Goal: Information Seeking & Learning: Learn about a topic

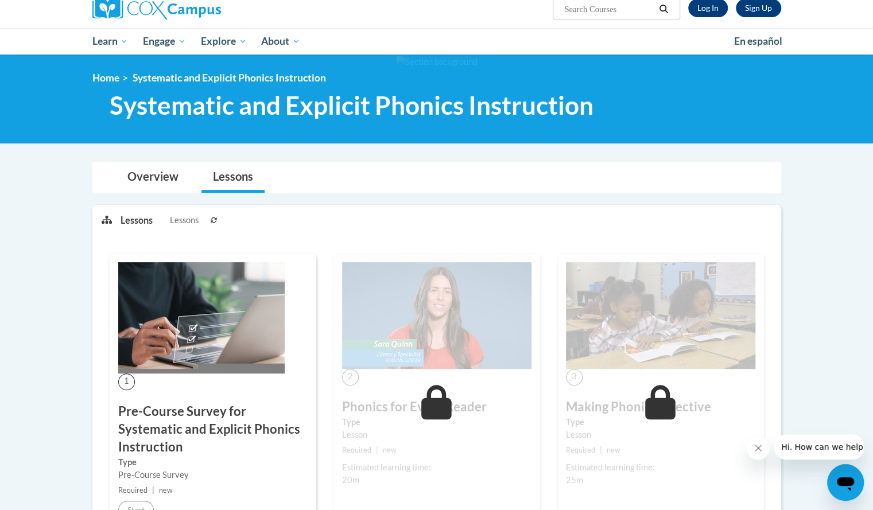
scroll to position [94, 0]
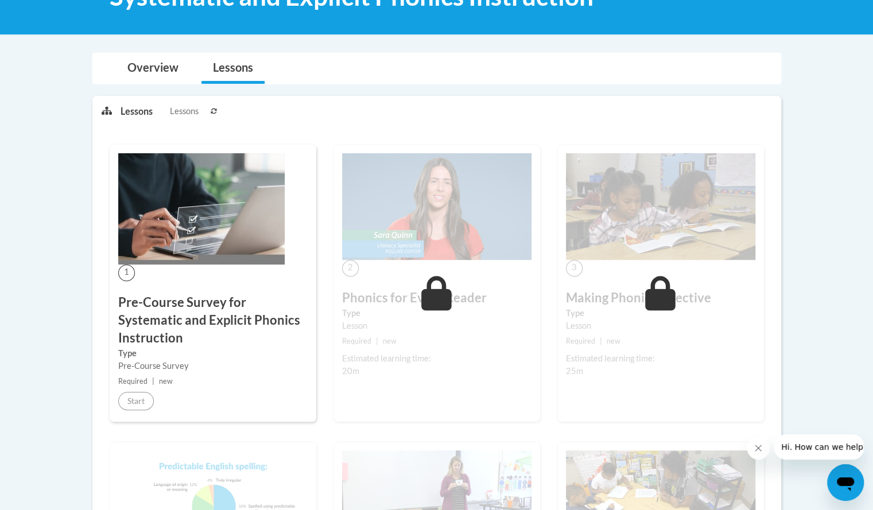
scroll to position [94, 0]
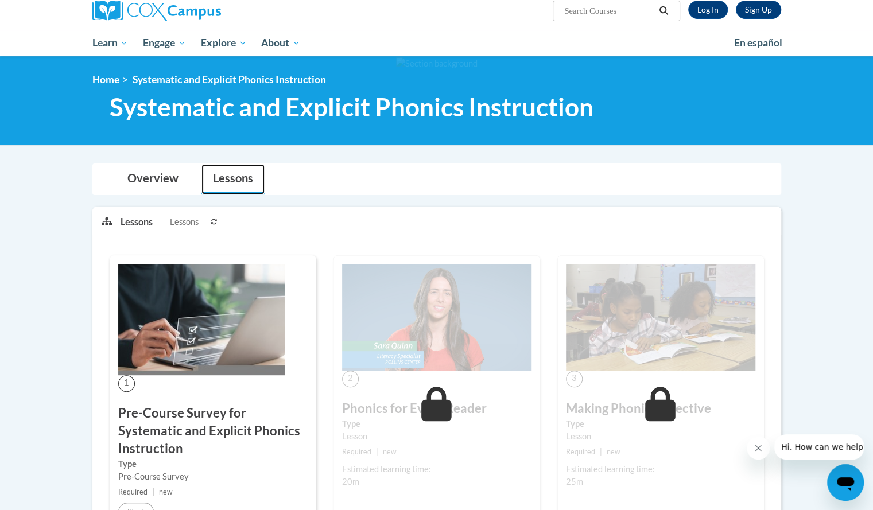
click at [236, 184] on link "Lessons" at bounding box center [233, 179] width 63 height 30
click at [716, 7] on link "Log In" at bounding box center [708, 10] width 40 height 18
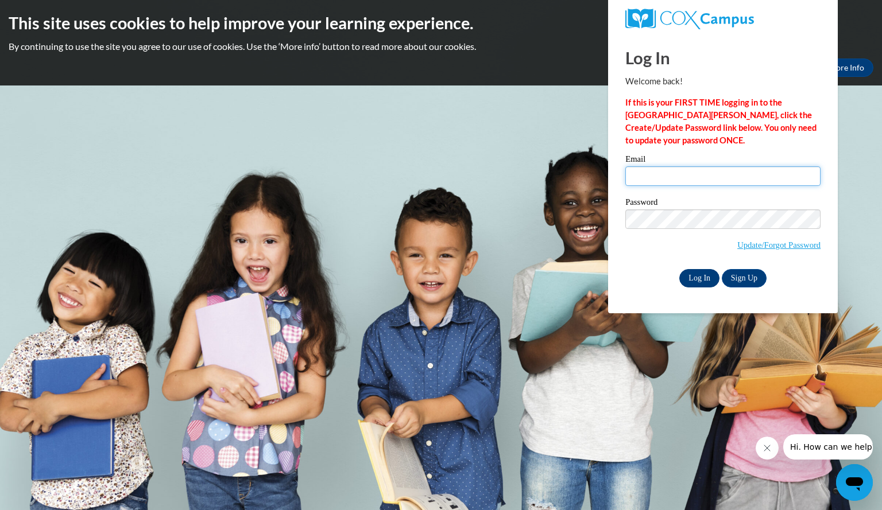
type input "dvorakbrenda@aasd.k12.wi.us"
click at [696, 284] on input "Log In" at bounding box center [699, 278] width 40 height 18
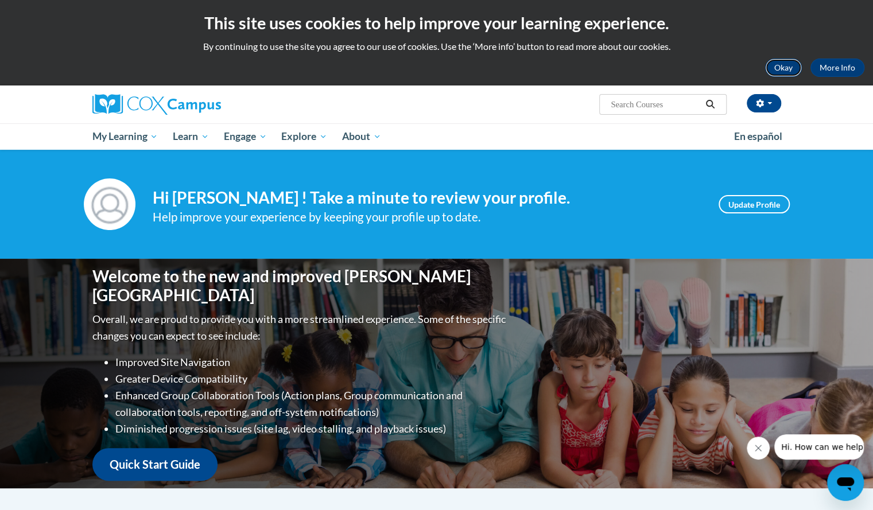
click at [774, 66] on button "Okay" at bounding box center [783, 68] width 37 height 18
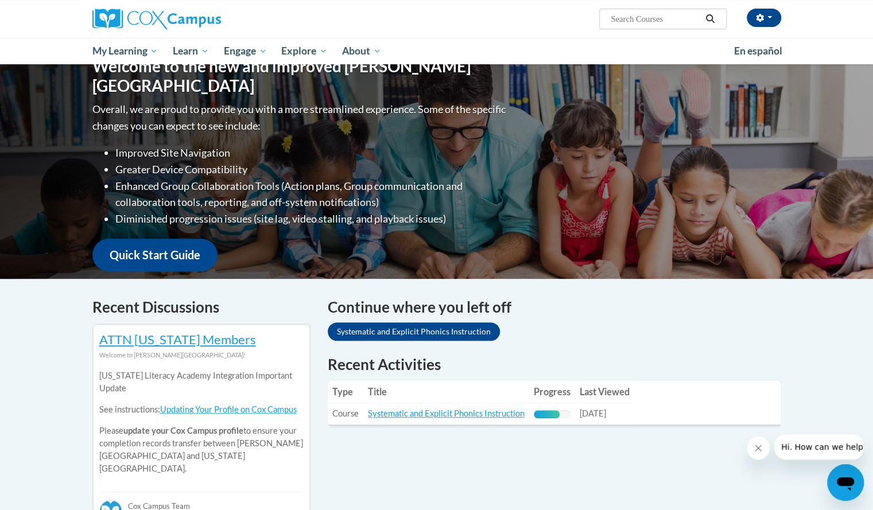
scroll to position [287, 0]
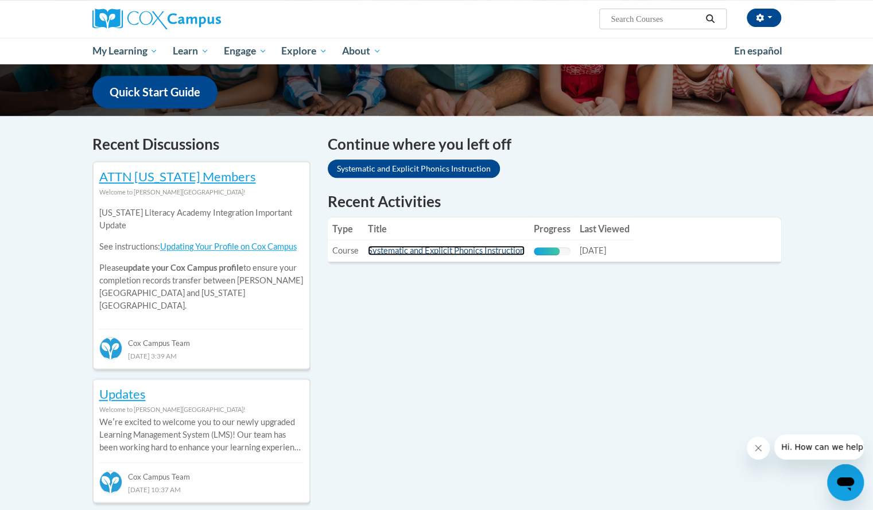
click at [423, 250] on link "Systematic and Explicit Phonics Instruction" at bounding box center [446, 251] width 157 height 10
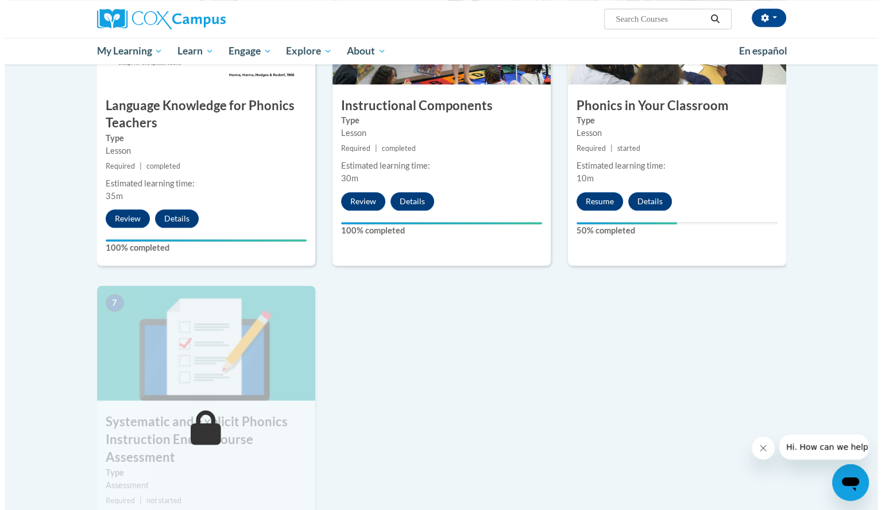
scroll to position [631, 0]
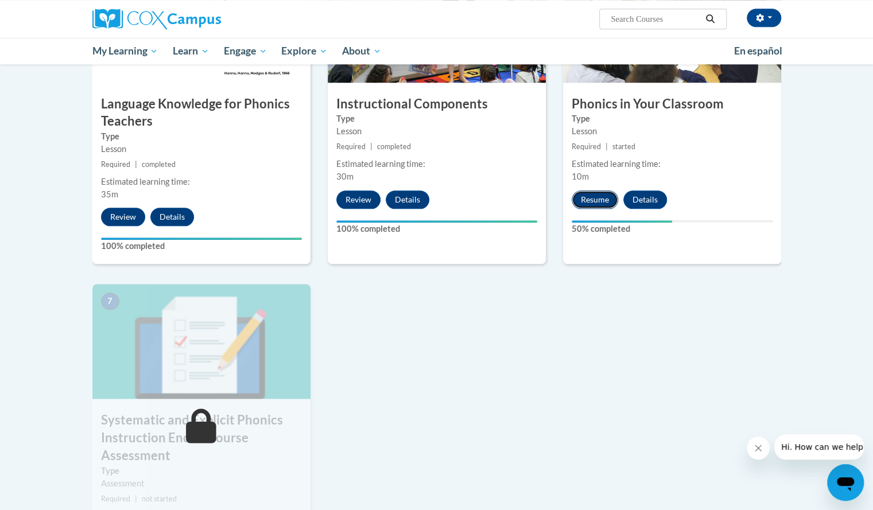
click at [587, 201] on button "Resume" at bounding box center [595, 200] width 47 height 18
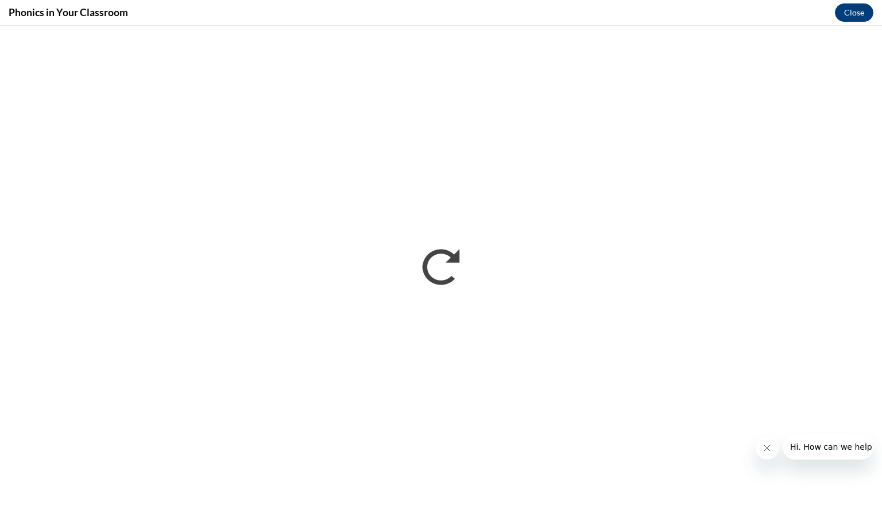
scroll to position [0, 0]
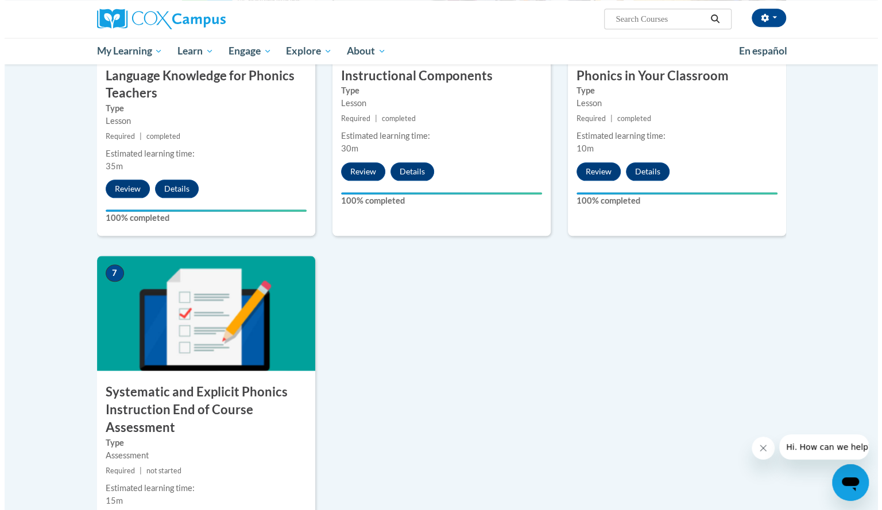
scroll to position [804, 0]
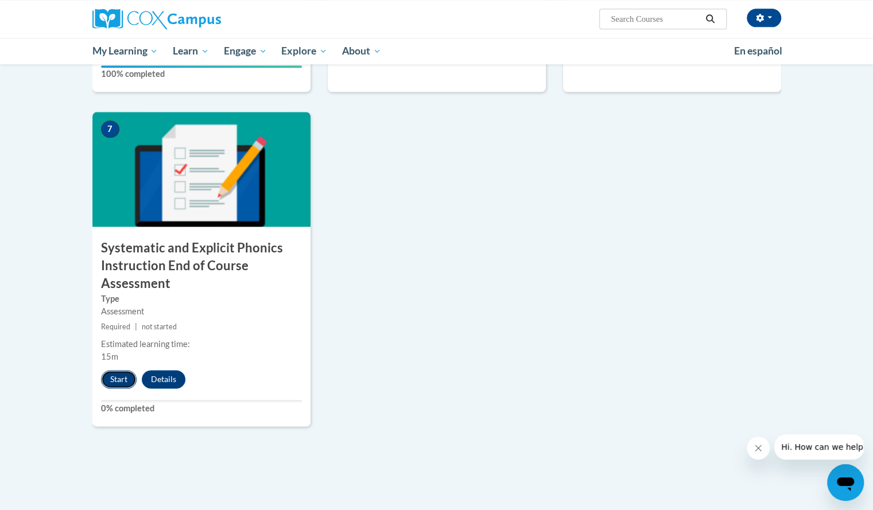
click at [116, 375] on button "Start" at bounding box center [119, 379] width 36 height 18
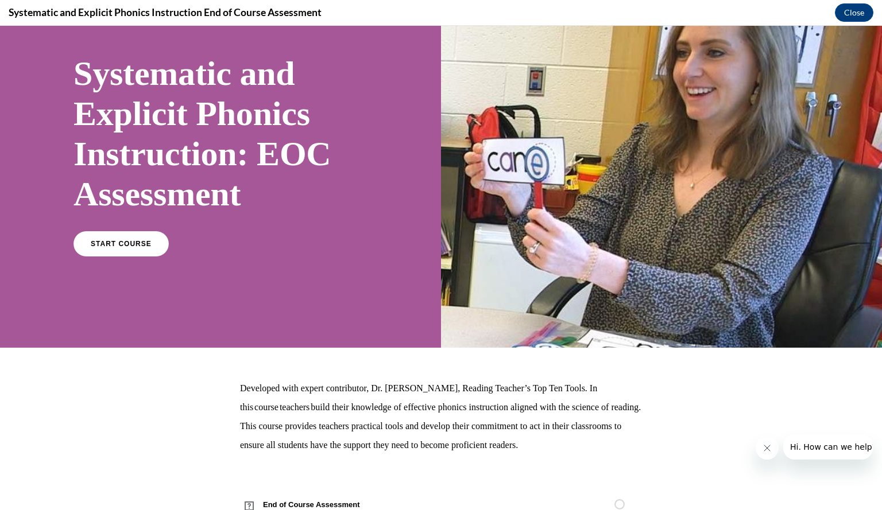
scroll to position [107, 0]
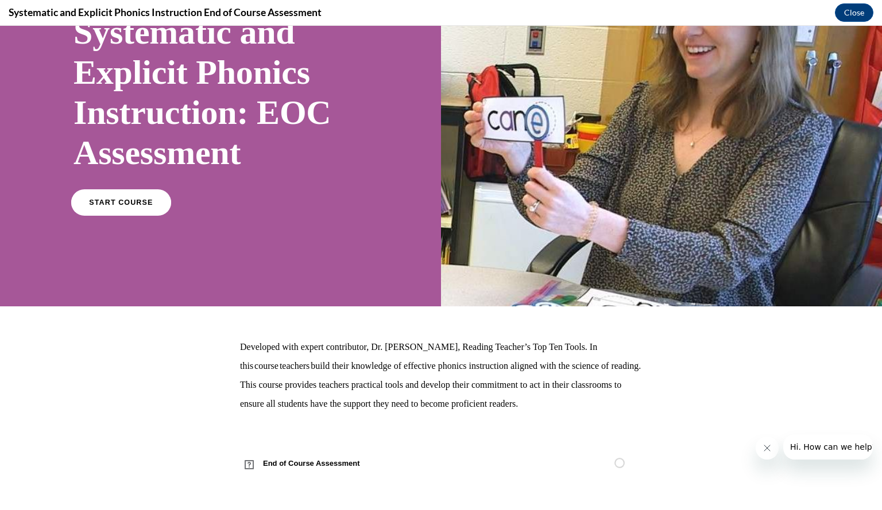
click at [124, 207] on link "START COURSE" at bounding box center [121, 202] width 100 height 26
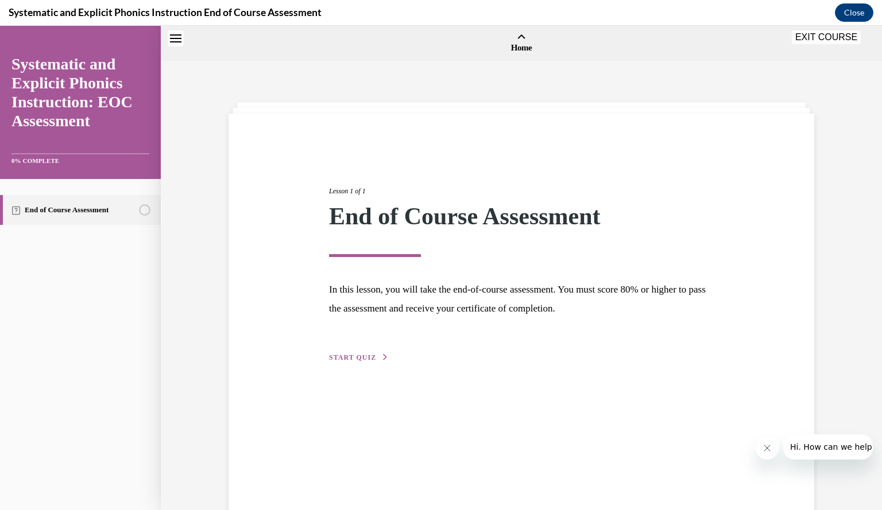
scroll to position [36, 0]
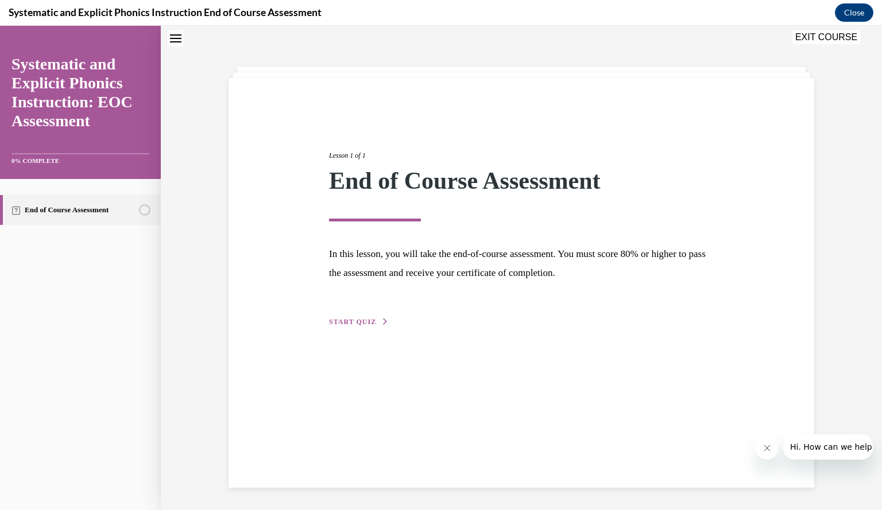
click at [348, 319] on span "START QUIZ" at bounding box center [352, 322] width 47 height 8
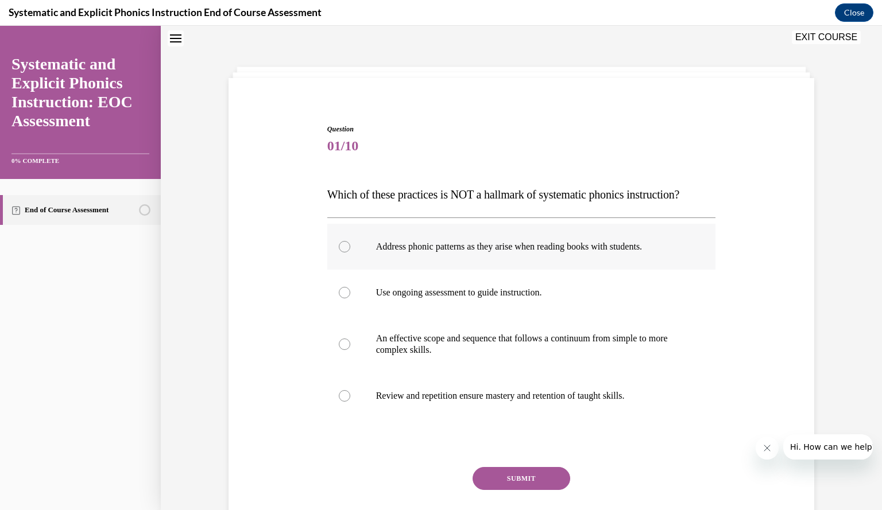
click at [342, 242] on div at bounding box center [344, 246] width 11 height 11
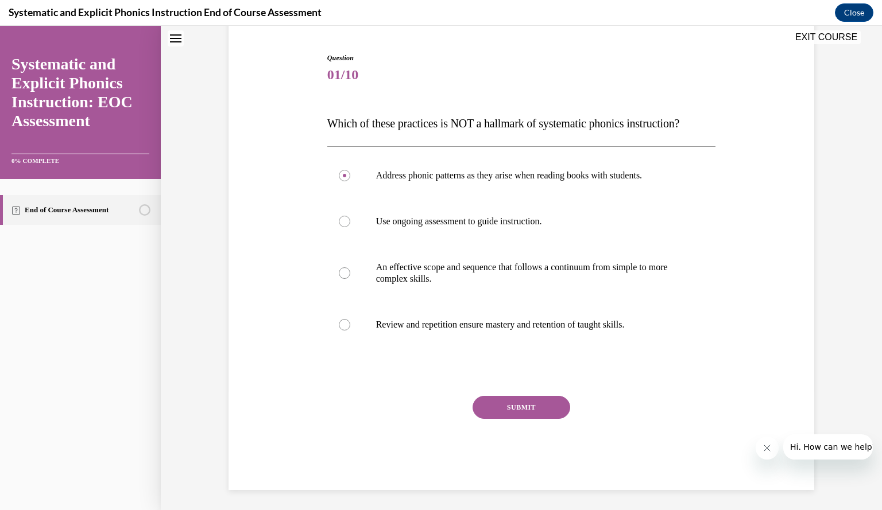
scroll to position [109, 0]
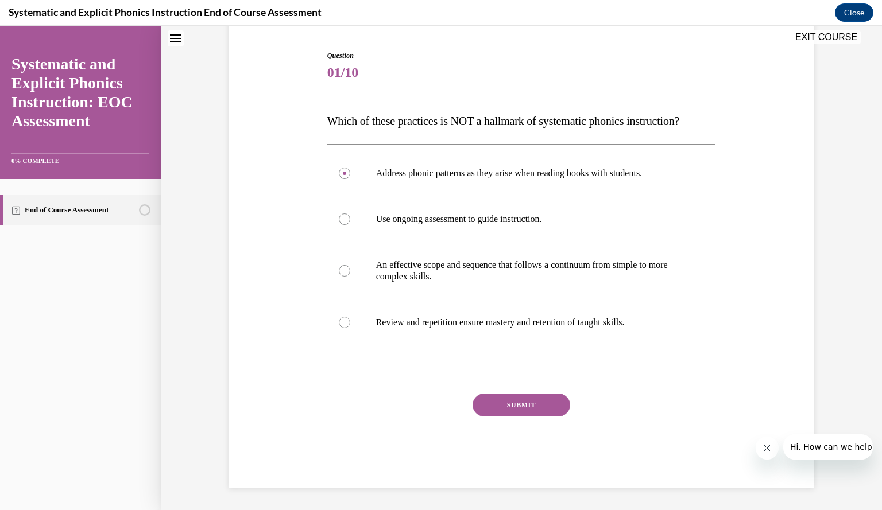
click at [520, 405] on button "SUBMIT" at bounding box center [521, 405] width 98 height 23
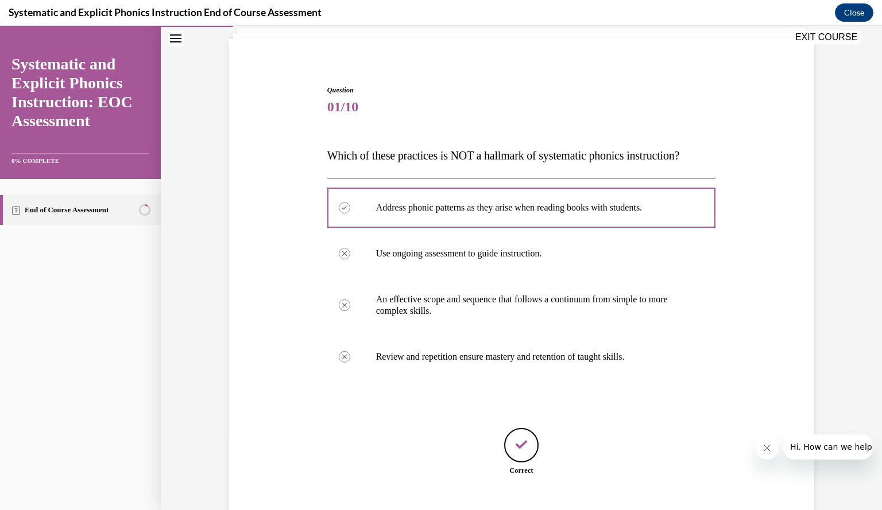
scroll to position [145, 0]
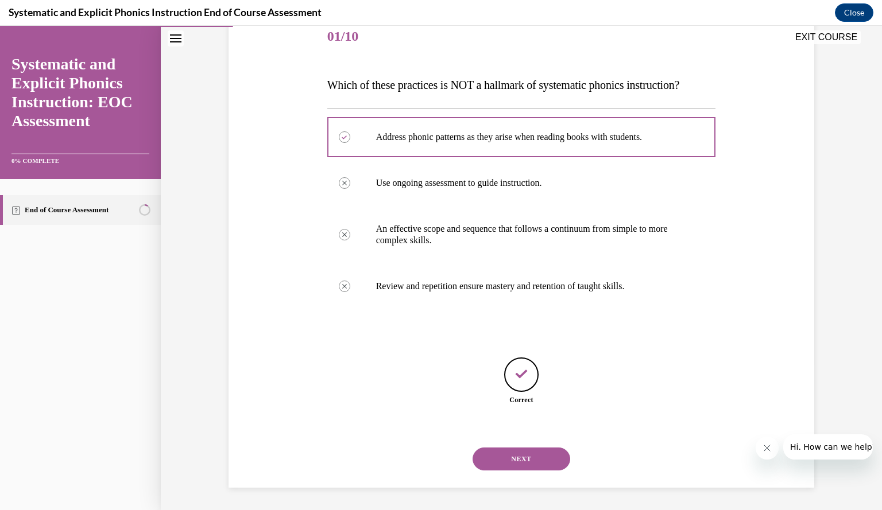
click at [524, 451] on button "NEXT" at bounding box center [521, 459] width 98 height 23
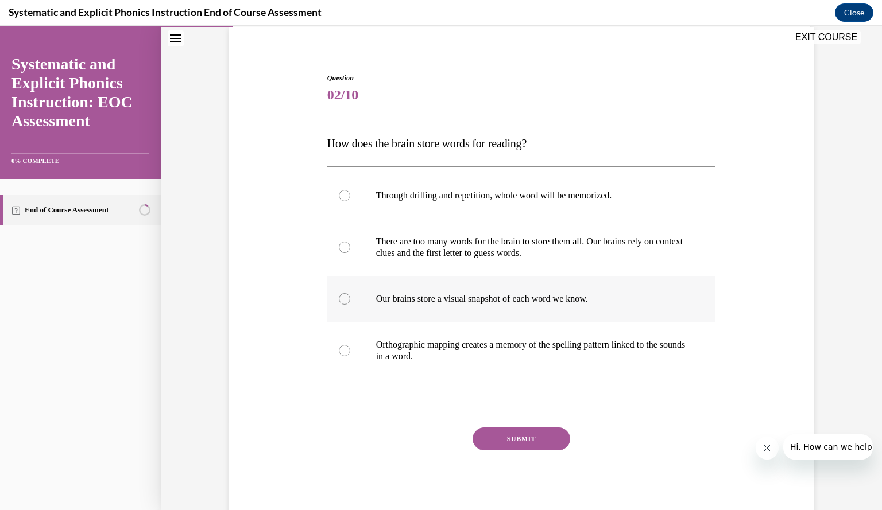
scroll to position [109, 0]
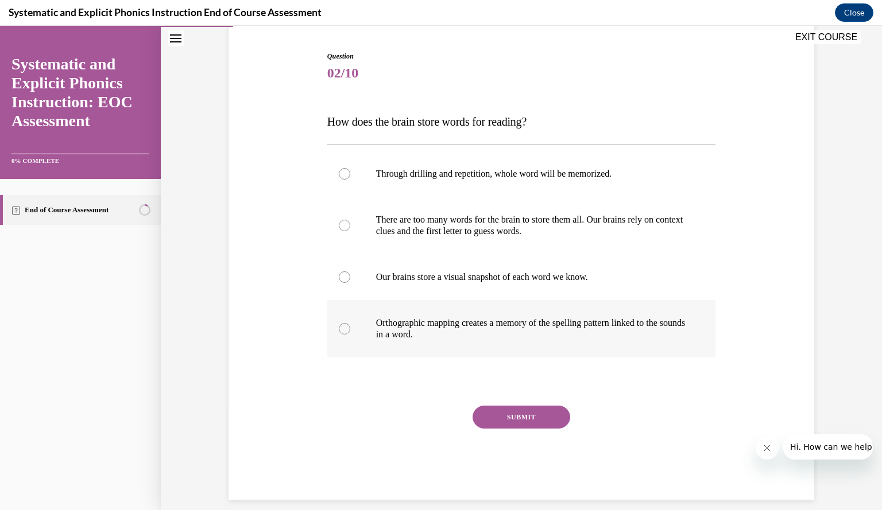
click at [343, 327] on div at bounding box center [344, 328] width 11 height 11
click at [526, 412] on button "SUBMIT" at bounding box center [521, 417] width 98 height 23
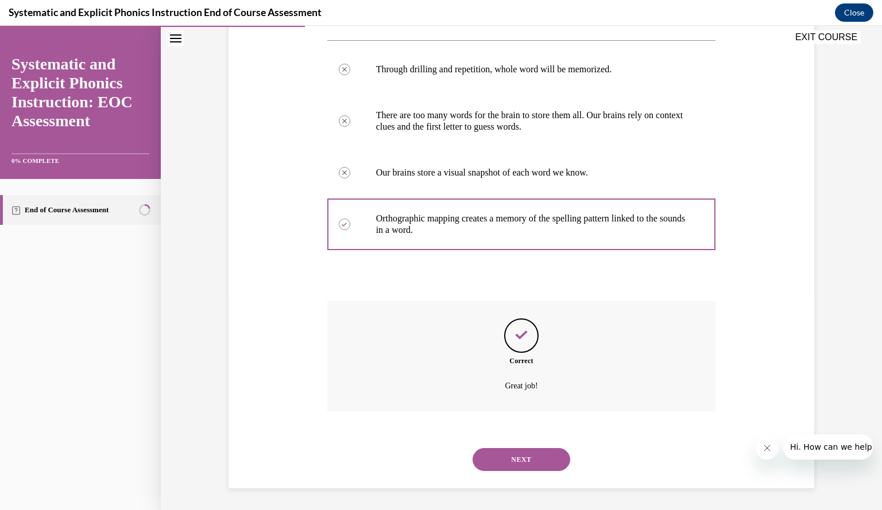
scroll to position [214, 0]
click at [514, 451] on button "NEXT" at bounding box center [521, 459] width 98 height 23
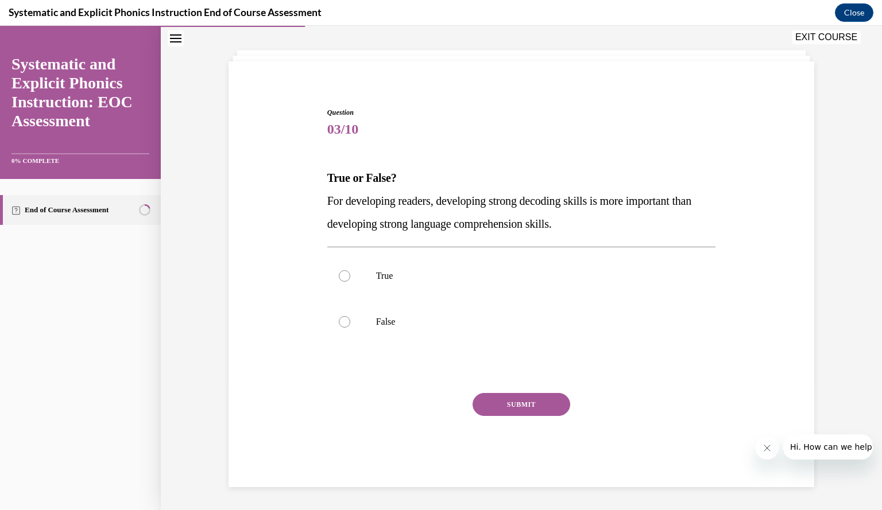
scroll to position [52, 0]
click at [346, 320] on div at bounding box center [521, 323] width 389 height 46
click at [553, 408] on button "SUBMIT" at bounding box center [521, 405] width 98 height 23
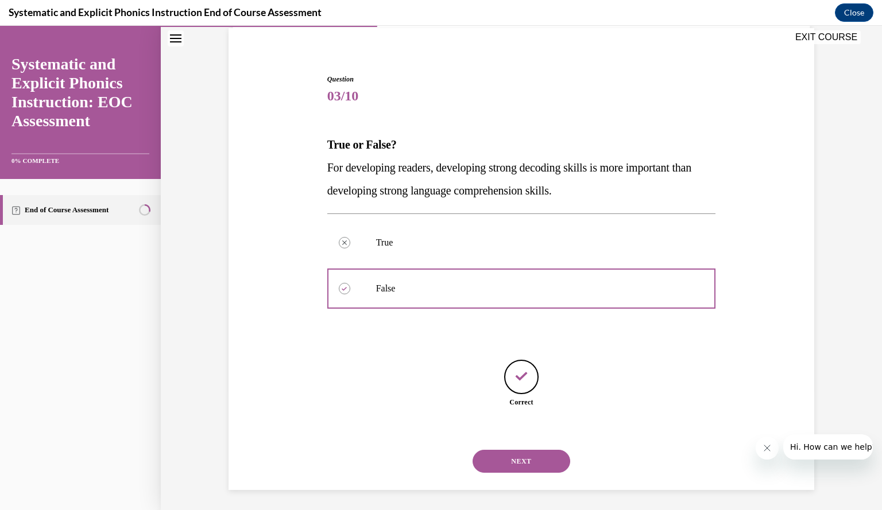
scroll to position [88, 0]
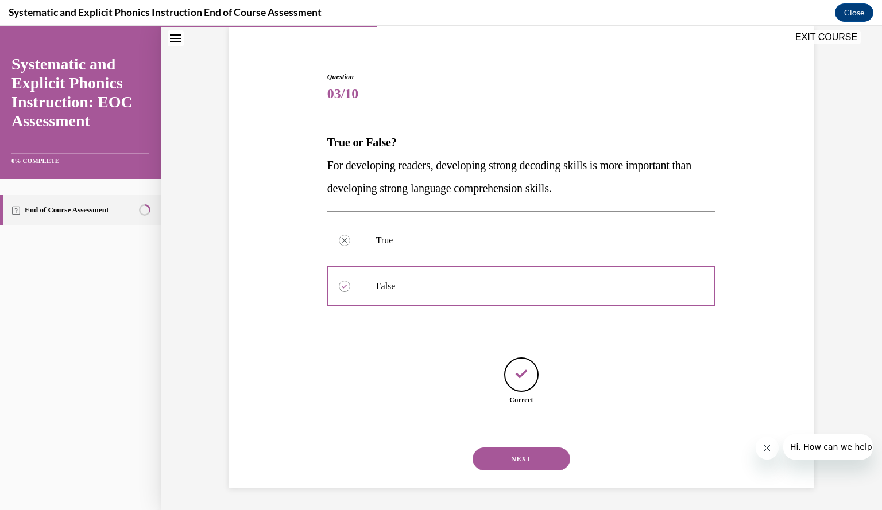
click at [525, 449] on button "NEXT" at bounding box center [521, 459] width 98 height 23
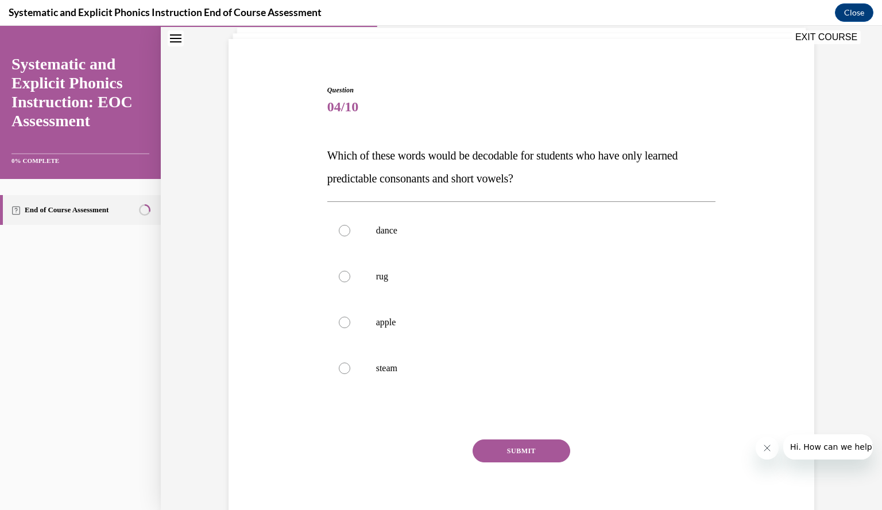
scroll to position [76, 0]
click at [343, 276] on div at bounding box center [344, 275] width 11 height 11
click at [540, 437] on div "Question 04/10 Which of these words would be decodable for students who have on…" at bounding box center [521, 308] width 389 height 449
click at [537, 443] on button "SUBMIT" at bounding box center [521, 450] width 98 height 23
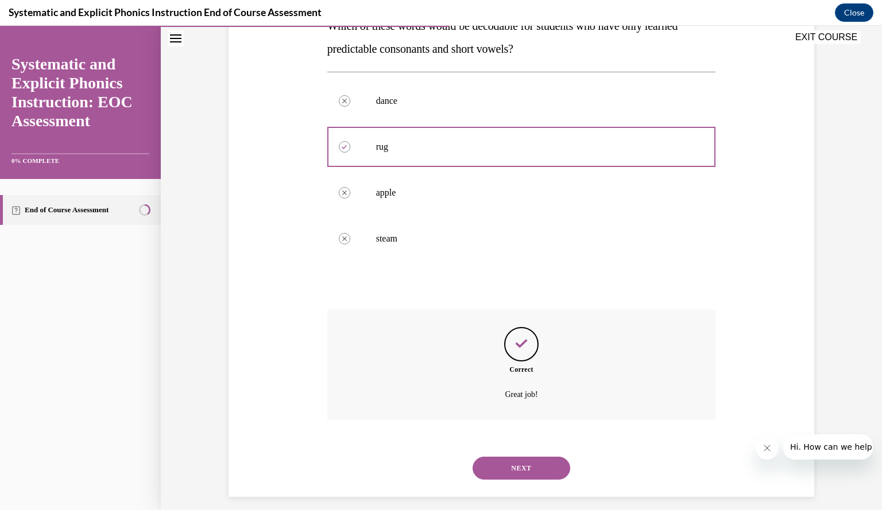
scroll to position [214, 0]
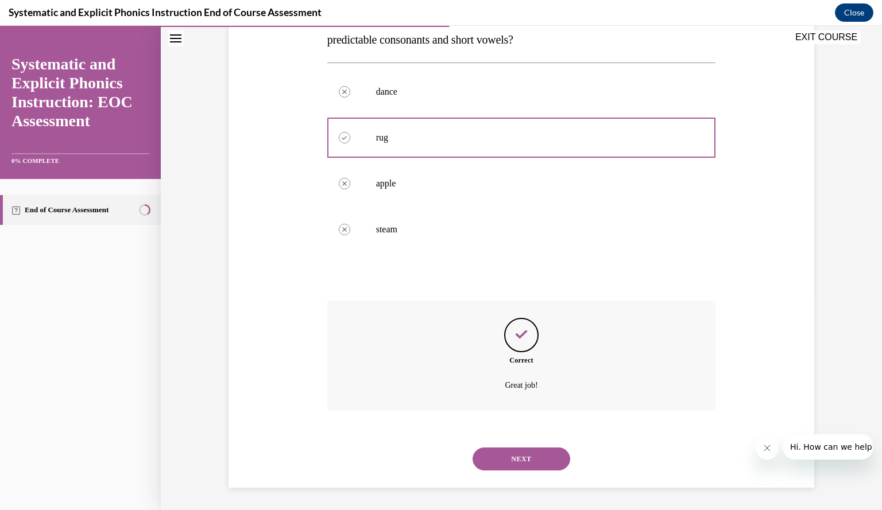
click at [507, 450] on button "NEXT" at bounding box center [521, 459] width 98 height 23
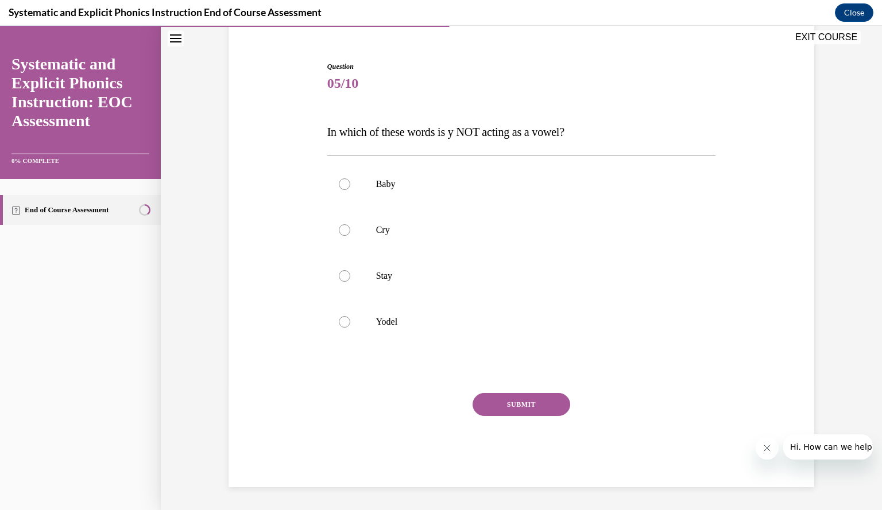
scroll to position [98, 0]
drag, startPoint x: 338, startPoint y: 321, endPoint x: 374, endPoint y: 322, distance: 36.8
click at [339, 321] on div at bounding box center [344, 322] width 11 height 11
click at [551, 401] on button "SUBMIT" at bounding box center [521, 405] width 98 height 23
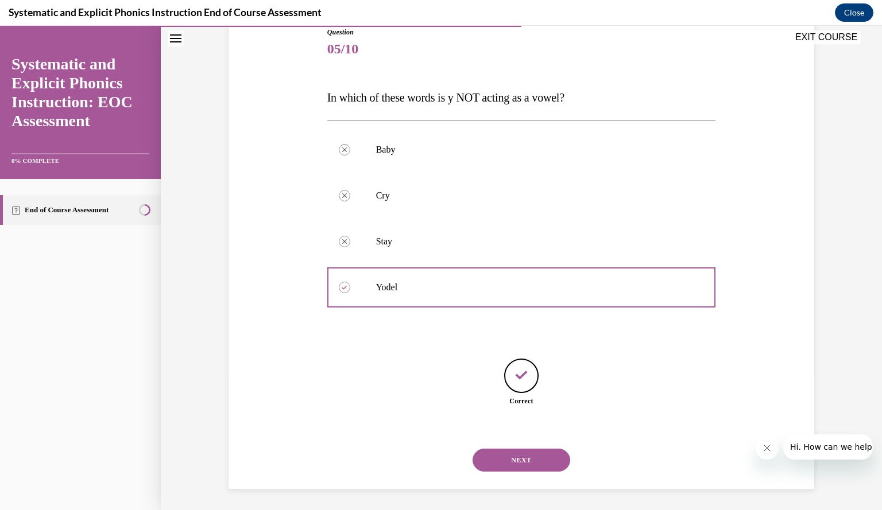
scroll to position [134, 0]
click at [522, 457] on button "NEXT" at bounding box center [521, 459] width 98 height 23
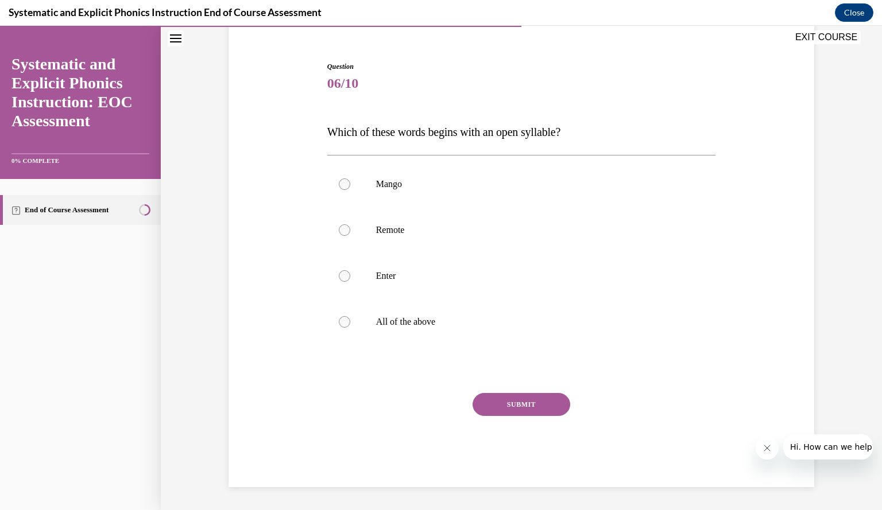
scroll to position [98, 0]
click at [522, 457] on div "SUBMIT NEXT" at bounding box center [521, 441] width 389 height 94
click at [339, 225] on div at bounding box center [344, 230] width 11 height 11
click at [526, 400] on button "SUBMIT" at bounding box center [521, 405] width 98 height 23
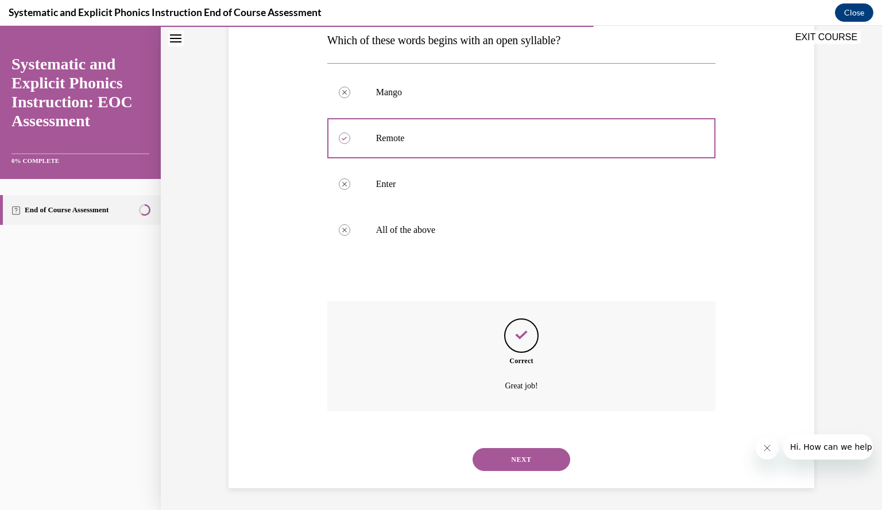
scroll to position [191, 0]
click at [536, 466] on button "NEXT" at bounding box center [521, 459] width 98 height 23
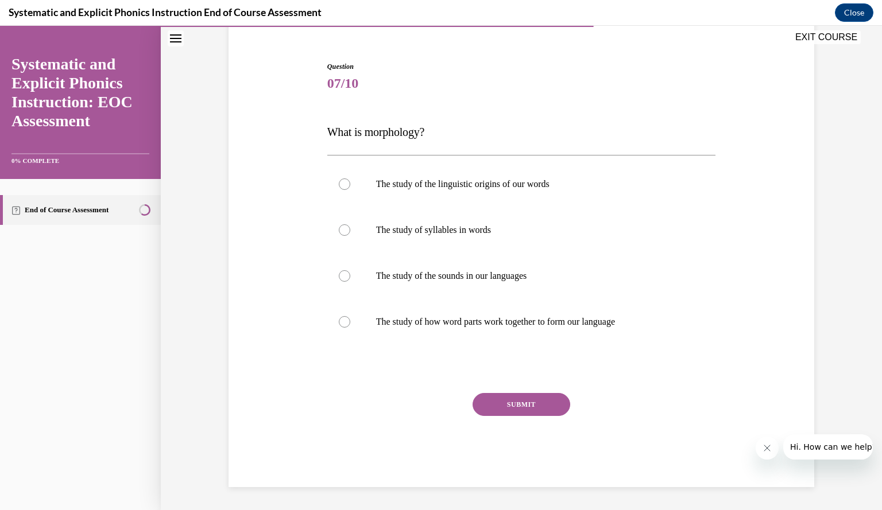
scroll to position [98, 0]
click at [342, 326] on div at bounding box center [344, 322] width 11 height 11
click at [519, 406] on button "SUBMIT" at bounding box center [521, 405] width 98 height 23
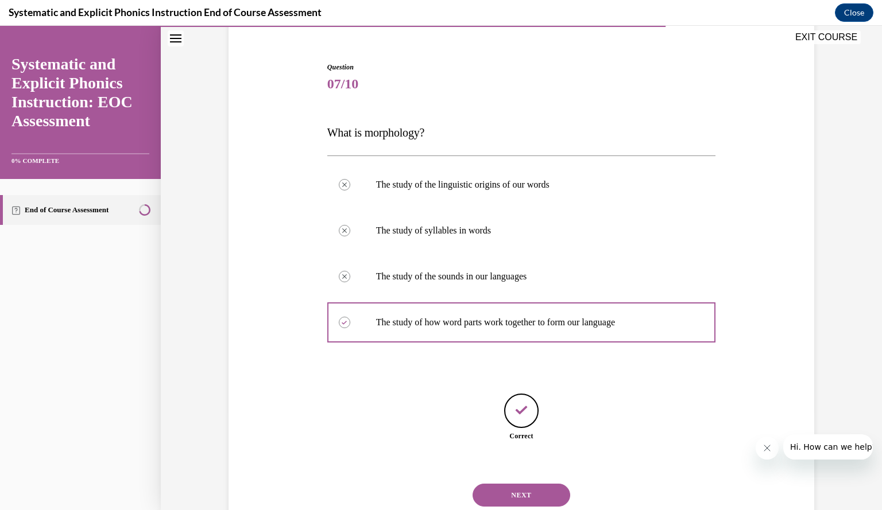
scroll to position [134, 0]
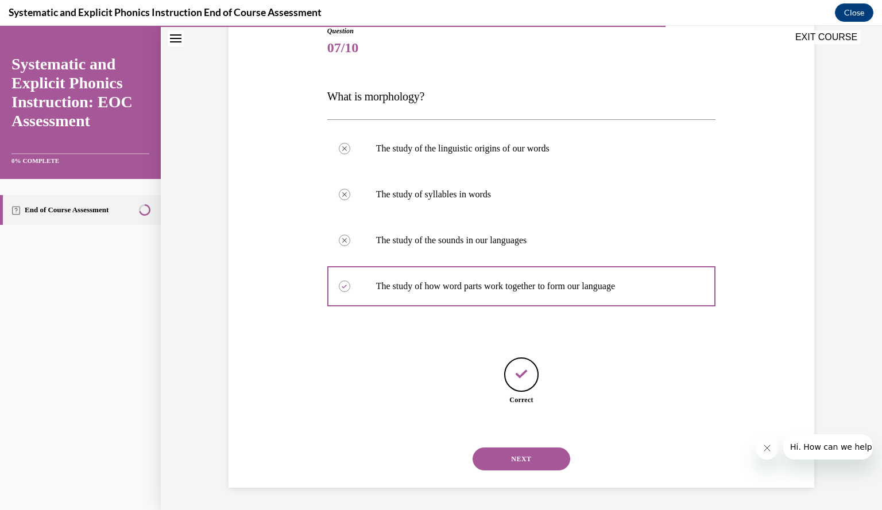
click at [512, 450] on button "NEXT" at bounding box center [521, 459] width 98 height 23
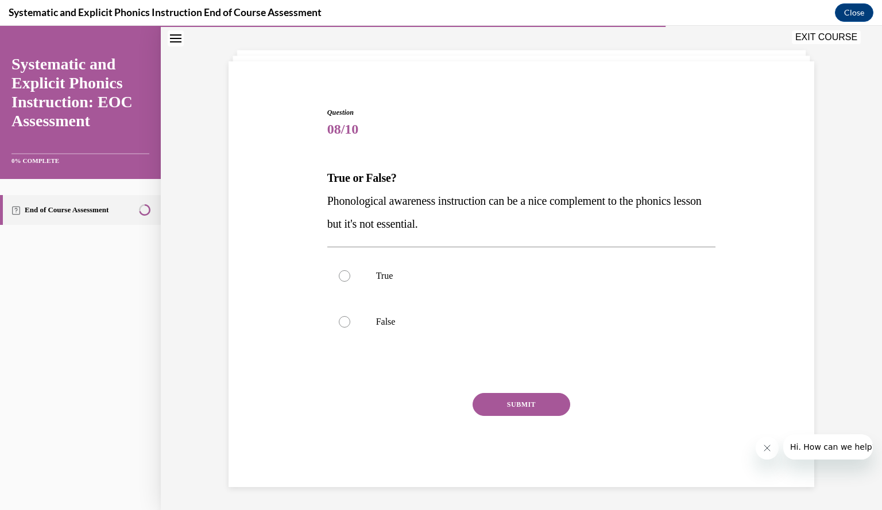
scroll to position [52, 0]
click at [357, 329] on div at bounding box center [521, 323] width 389 height 46
click at [528, 402] on button "SUBMIT" at bounding box center [521, 405] width 98 height 23
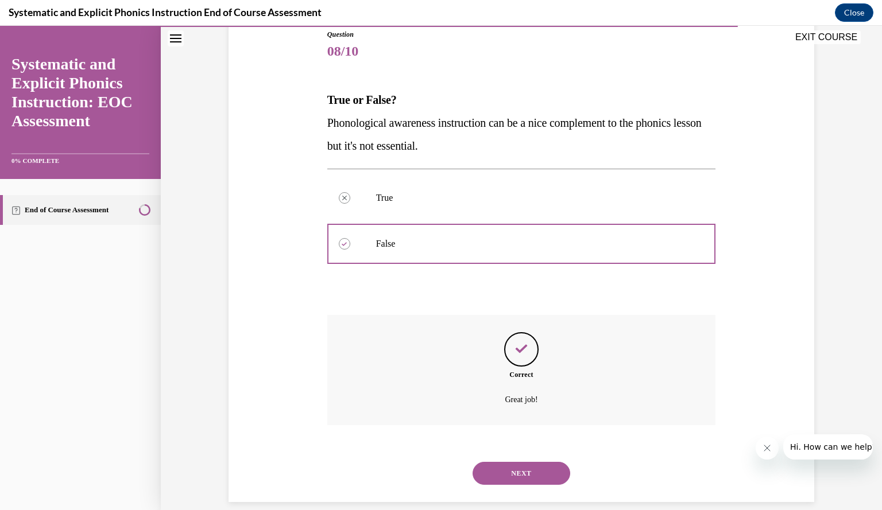
scroll to position [145, 0]
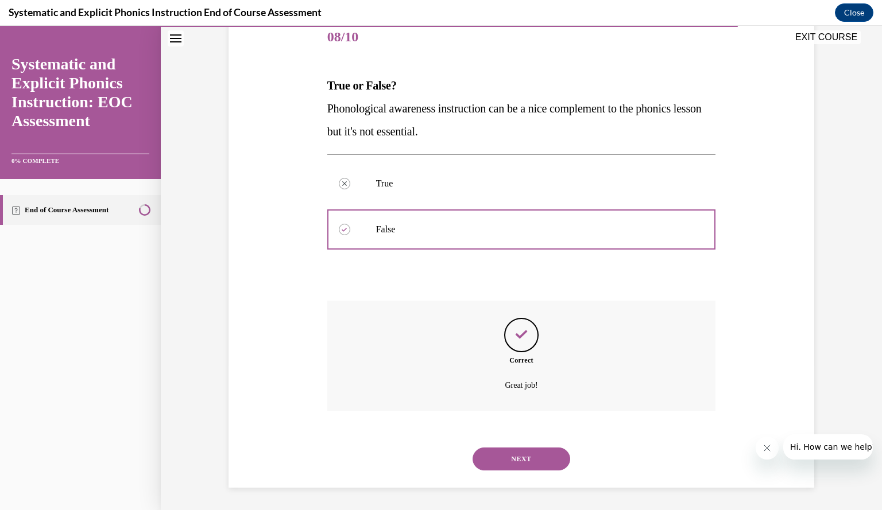
click at [526, 450] on button "NEXT" at bounding box center [521, 459] width 98 height 23
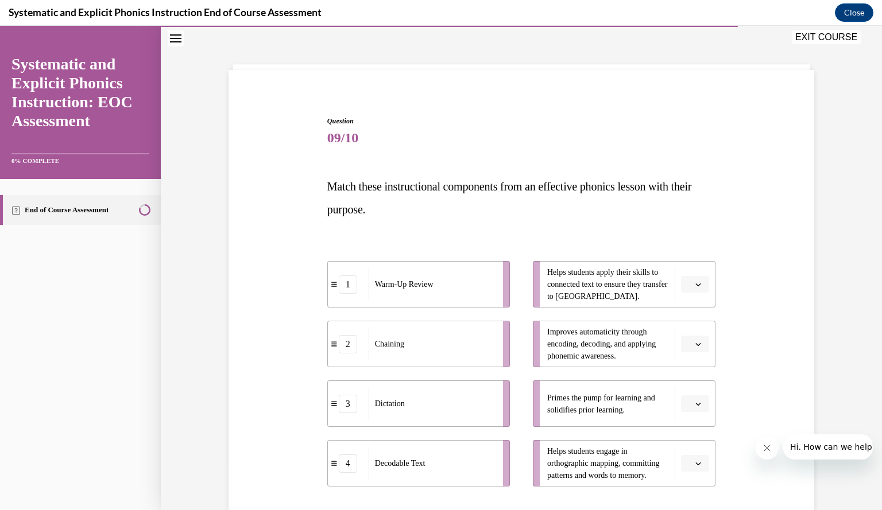
scroll to position [60, 0]
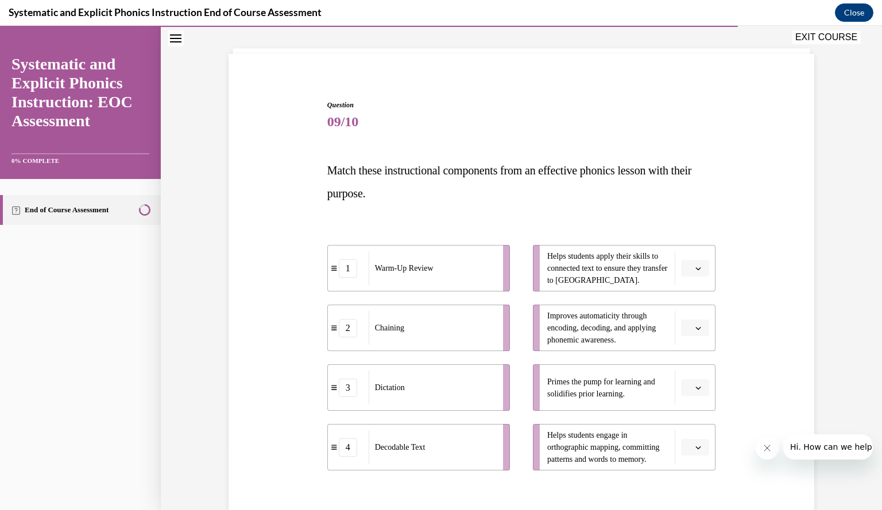
click at [695, 270] on icon "button" at bounding box center [698, 269] width 6 height 6
click at [684, 383] on span "4" at bounding box center [686, 385] width 4 height 9
click at [698, 329] on span "button" at bounding box center [698, 328] width 8 height 8
click at [689, 395] on div "2" at bounding box center [689, 399] width 28 height 23
click at [689, 386] on button "button" at bounding box center [695, 387] width 28 height 17
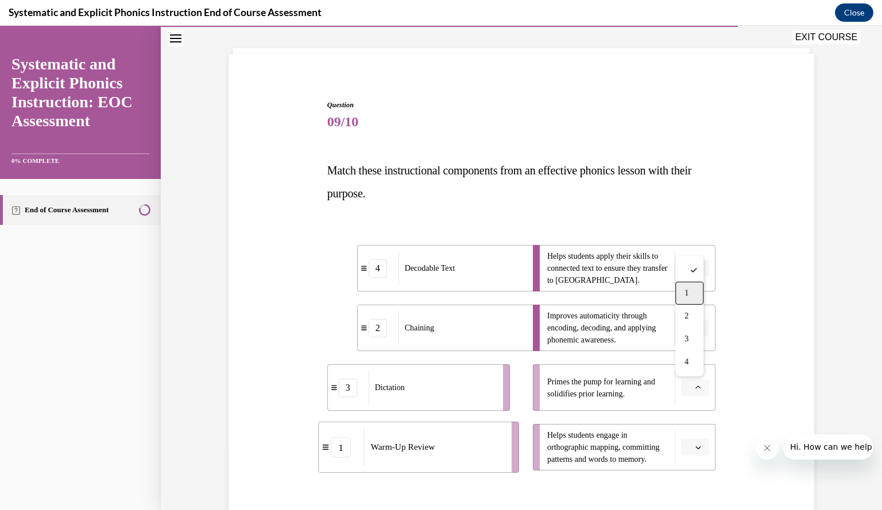
click at [685, 293] on span "1" at bounding box center [686, 293] width 4 height 9
click at [699, 445] on button "button" at bounding box center [695, 447] width 28 height 17
click at [697, 401] on div "3" at bounding box center [689, 399] width 28 height 23
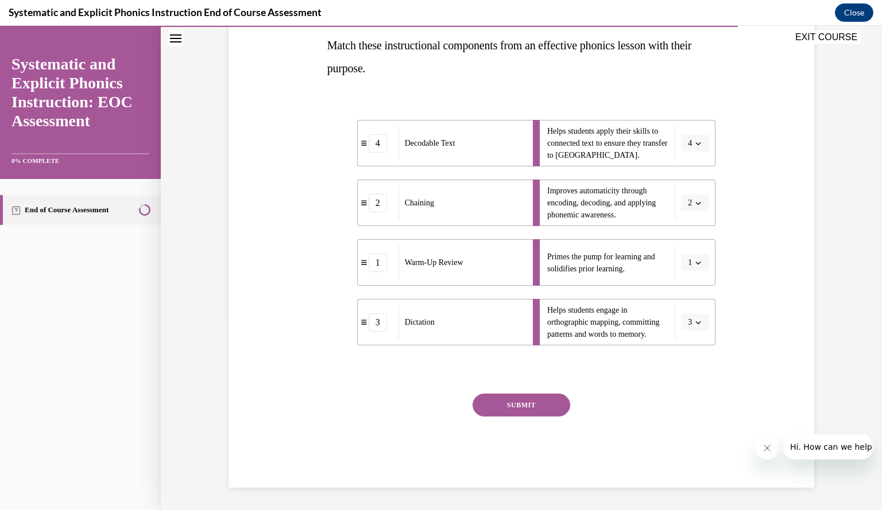
click at [532, 399] on button "SUBMIT" at bounding box center [521, 405] width 98 height 23
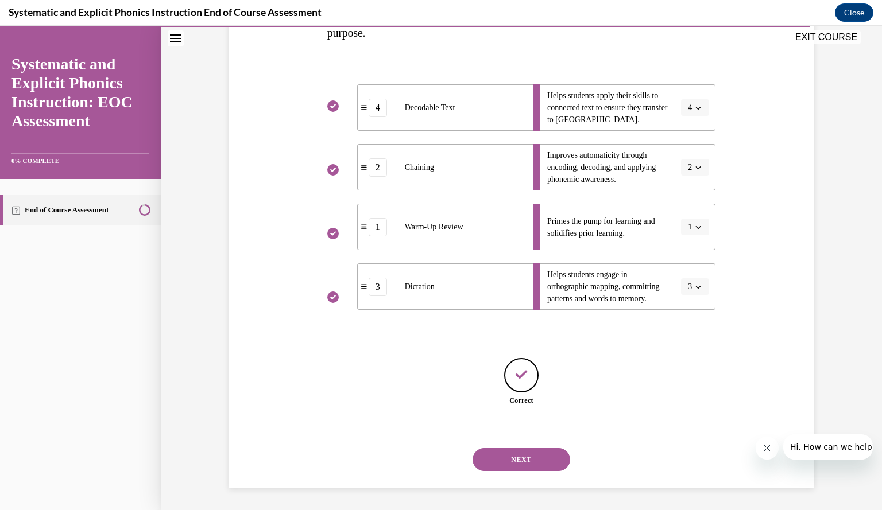
scroll to position [221, 0]
click at [511, 445] on div "NEXT" at bounding box center [521, 459] width 389 height 46
click at [511, 453] on button "NEXT" at bounding box center [521, 459] width 98 height 23
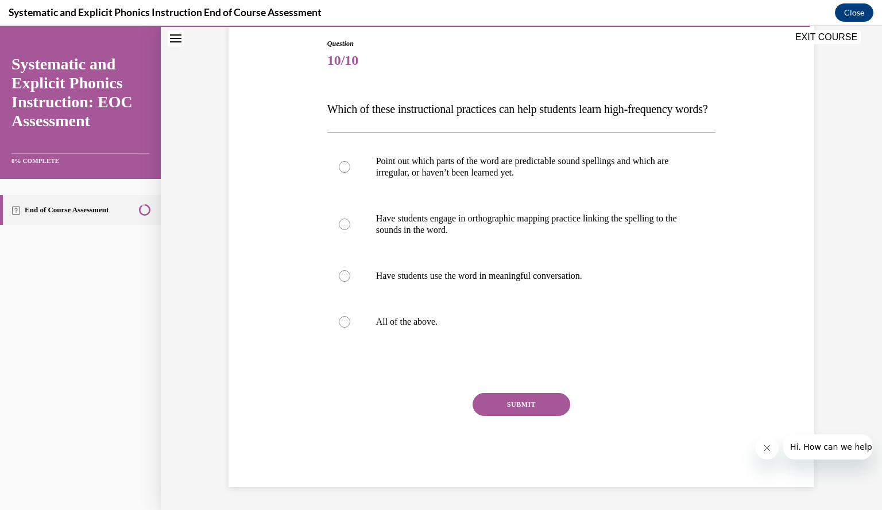
scroll to position [128, 0]
drag, startPoint x: 351, startPoint y: 340, endPoint x: 417, endPoint y: 352, distance: 66.5
click at [351, 339] on div at bounding box center [521, 322] width 389 height 46
click at [496, 416] on button "SUBMIT" at bounding box center [521, 404] width 98 height 23
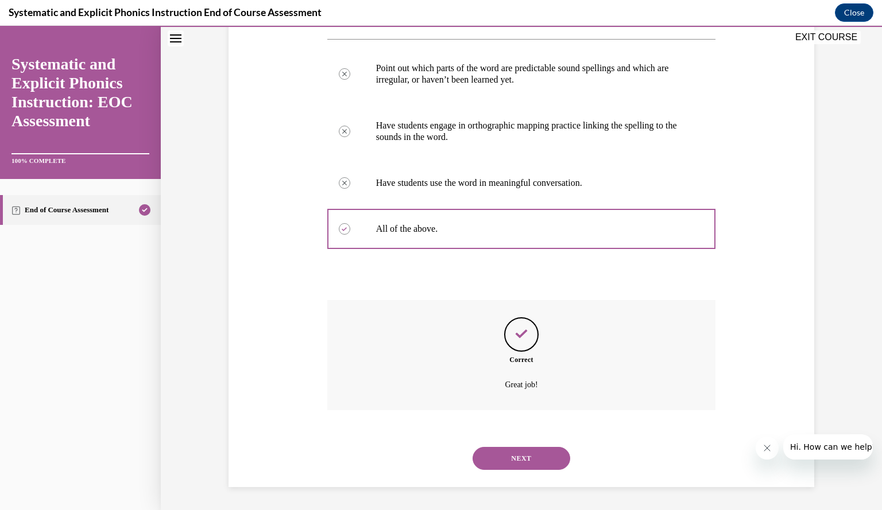
scroll to position [237, 0]
click at [528, 460] on button "NEXT" at bounding box center [521, 458] width 98 height 23
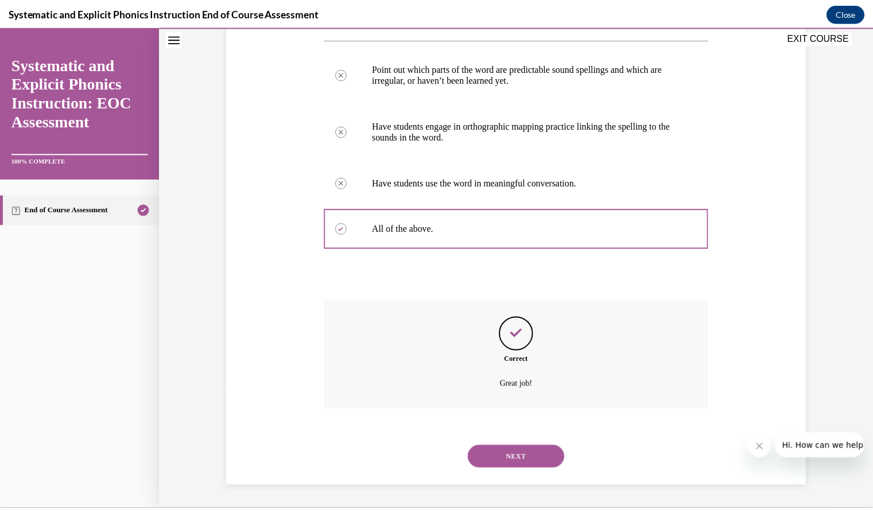
scroll to position [103, 0]
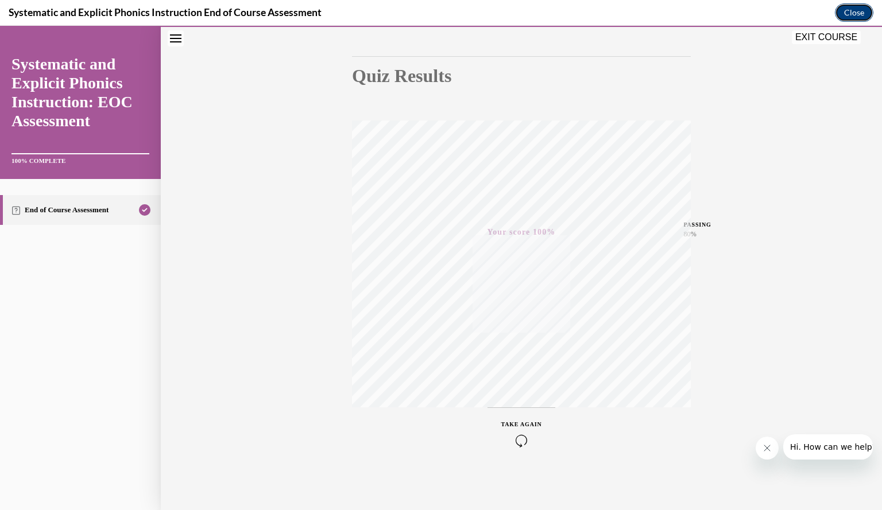
click at [856, 15] on button "Close" at bounding box center [854, 12] width 38 height 18
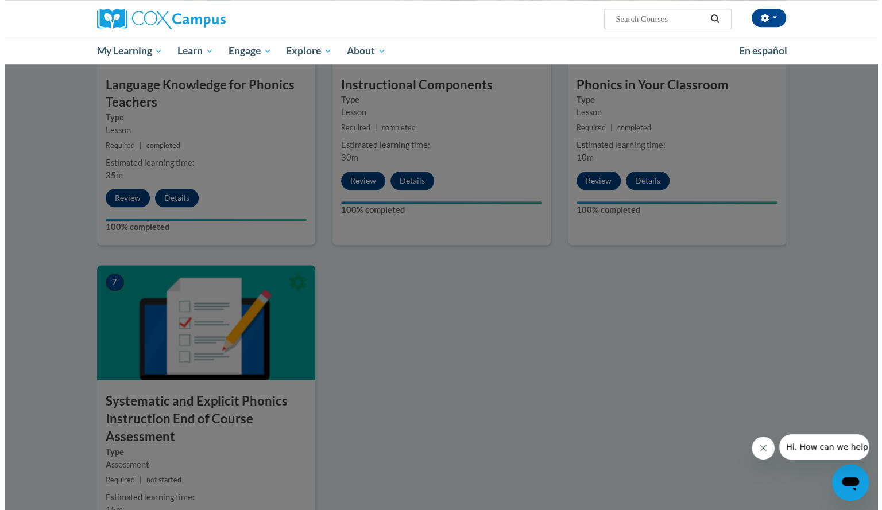
scroll to position [402, 0]
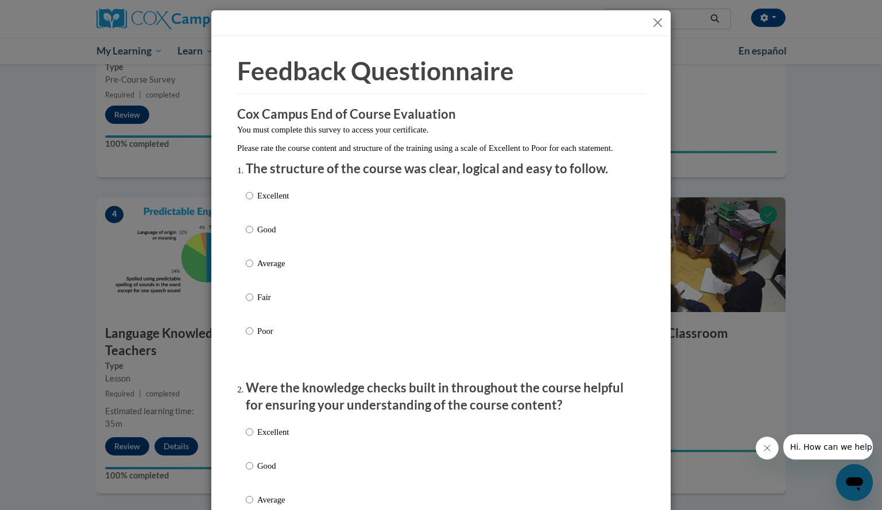
click at [250, 244] on label "Good" at bounding box center [267, 238] width 43 height 31
click at [250, 236] on input "Good" at bounding box center [249, 229] width 7 height 13
radio input "true"
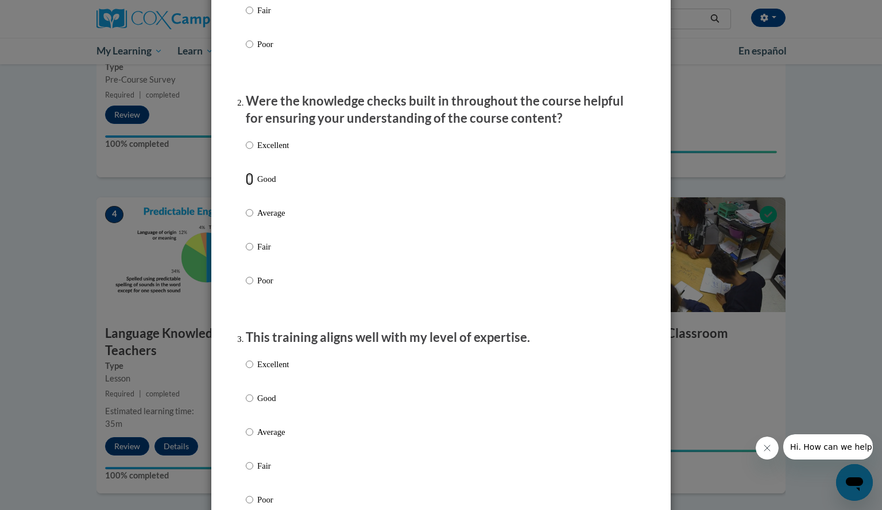
click at [247, 185] on input "Good" at bounding box center [249, 179] width 7 height 13
radio input "true"
click at [248, 405] on input "Good" at bounding box center [249, 398] width 7 height 13
radio input "true"
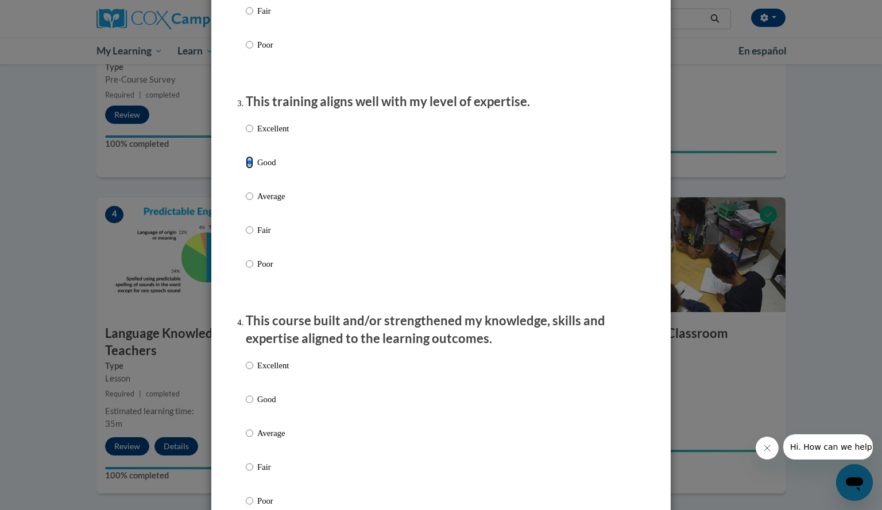
scroll to position [574, 0]
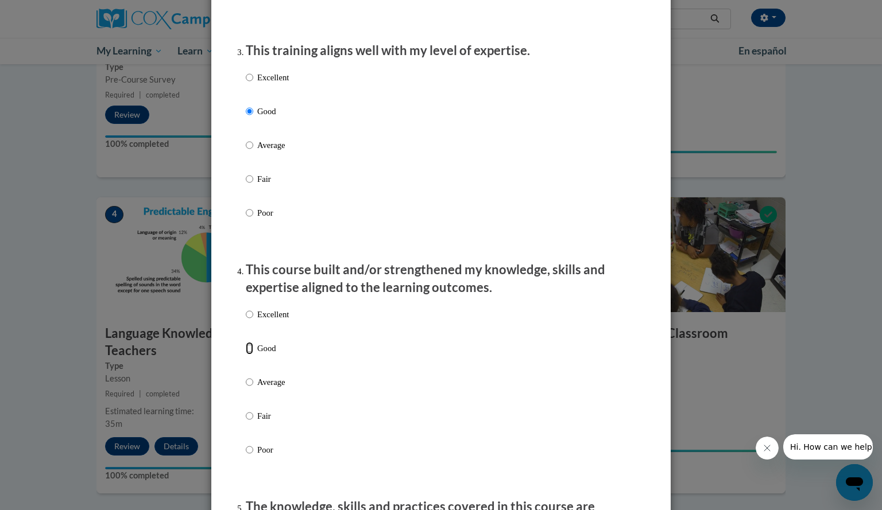
click at [246, 355] on input "Good" at bounding box center [249, 348] width 7 height 13
radio input "true"
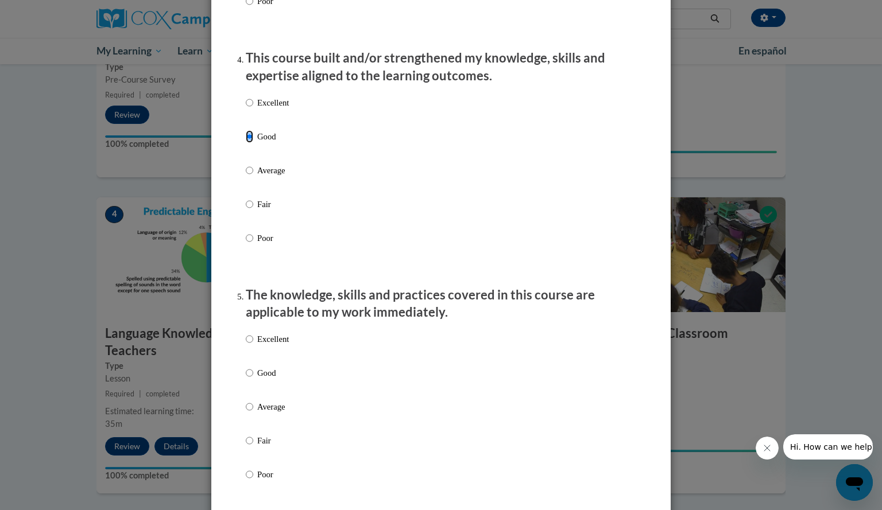
scroll to position [919, 0]
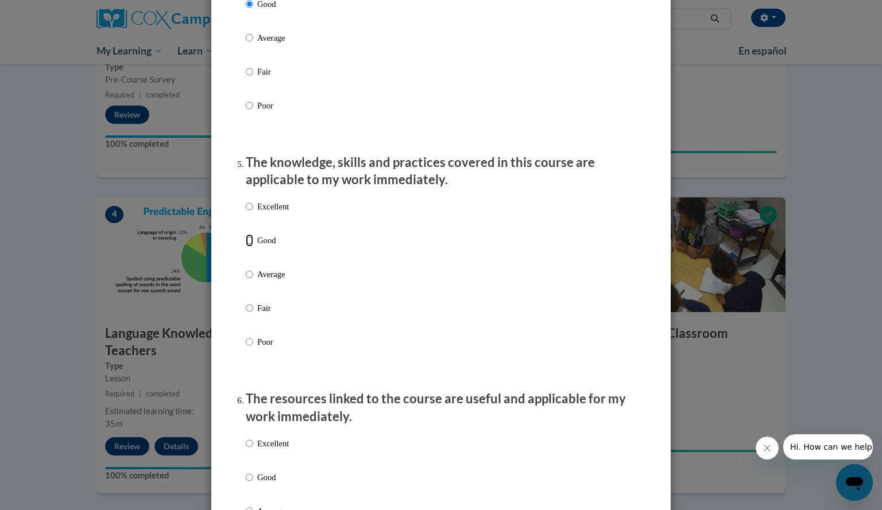
click at [246, 247] on input "Good" at bounding box center [249, 240] width 7 height 13
radio input "true"
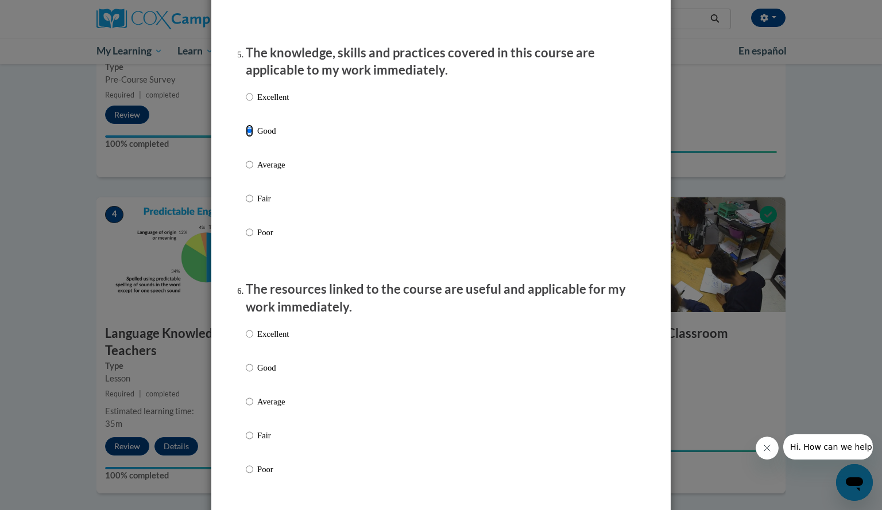
scroll to position [1091, 0]
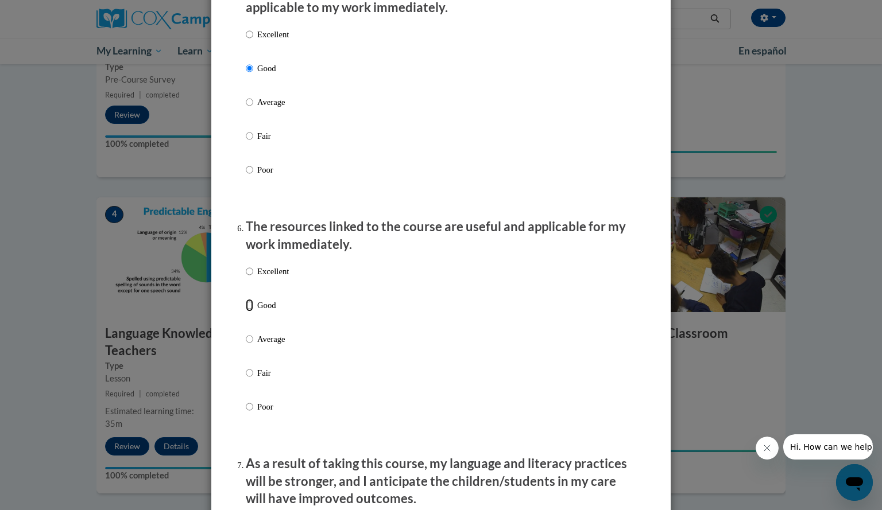
click at [248, 312] on input "Good" at bounding box center [249, 305] width 7 height 13
radio input "true"
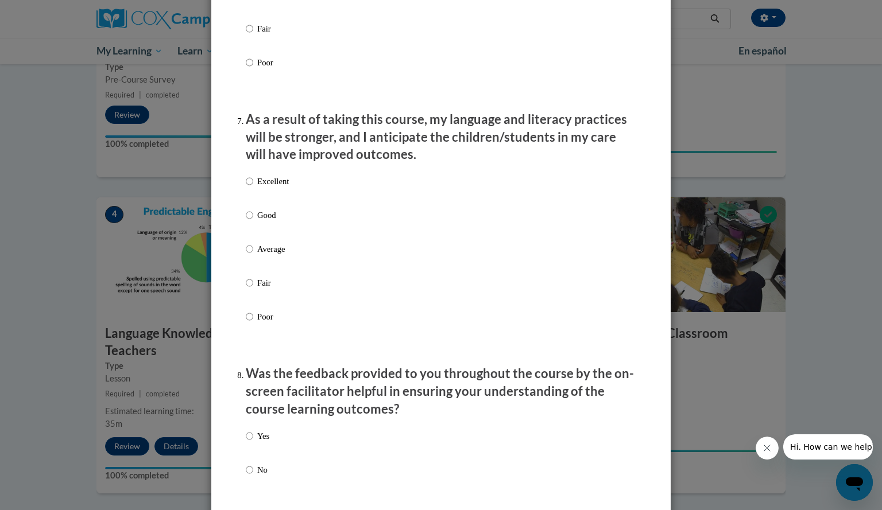
click at [249, 229] on label "Good" at bounding box center [267, 224] width 43 height 31
click at [249, 222] on input "Good" at bounding box center [249, 215] width 7 height 13
radio input "true"
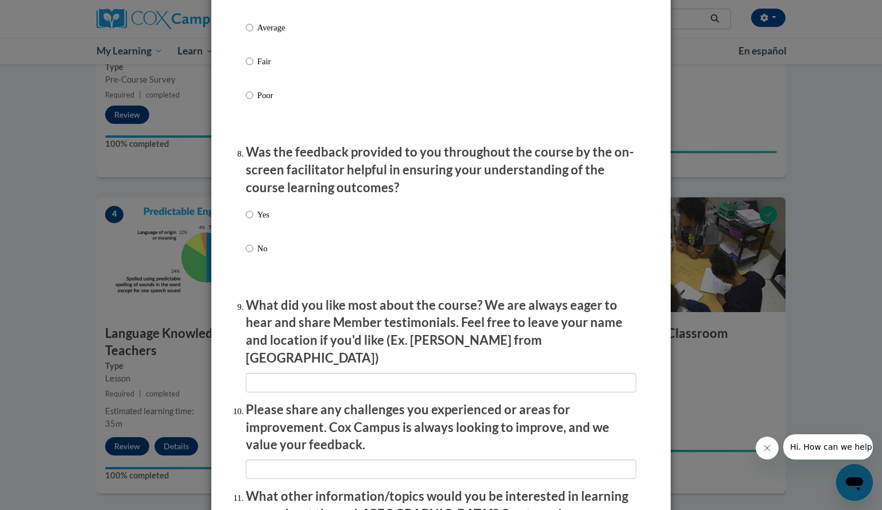
scroll to position [1665, 0]
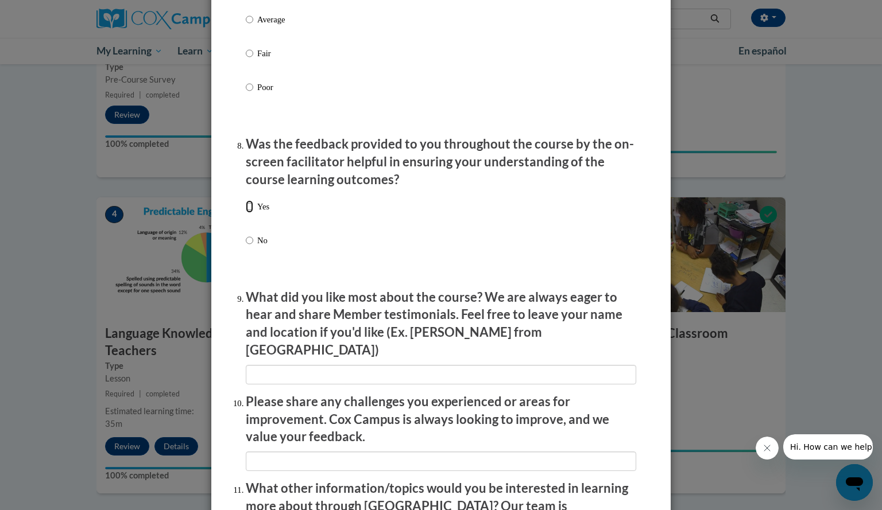
click at [247, 213] on input "Yes" at bounding box center [249, 206] width 7 height 13
radio input "true"
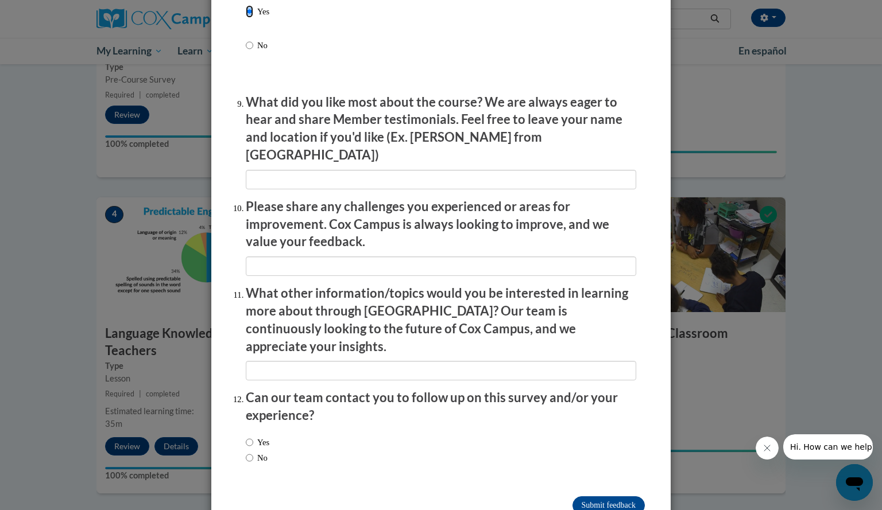
scroll to position [1877, 0]
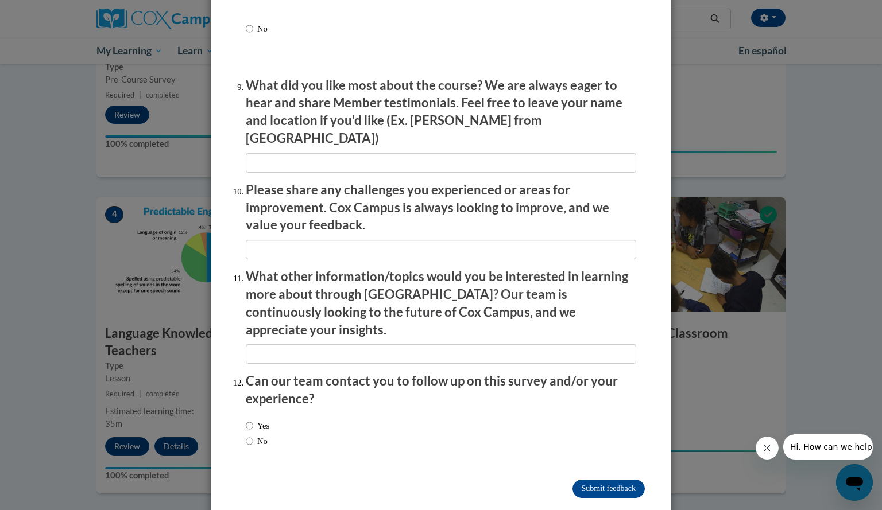
click at [256, 435] on label "No" at bounding box center [257, 441] width 22 height 13
click at [253, 435] on input "No" at bounding box center [249, 441] width 7 height 13
radio input "true"
click at [606, 480] on input "Submit feedback" at bounding box center [608, 489] width 72 height 18
